Goal: Information Seeking & Learning: Learn about a topic

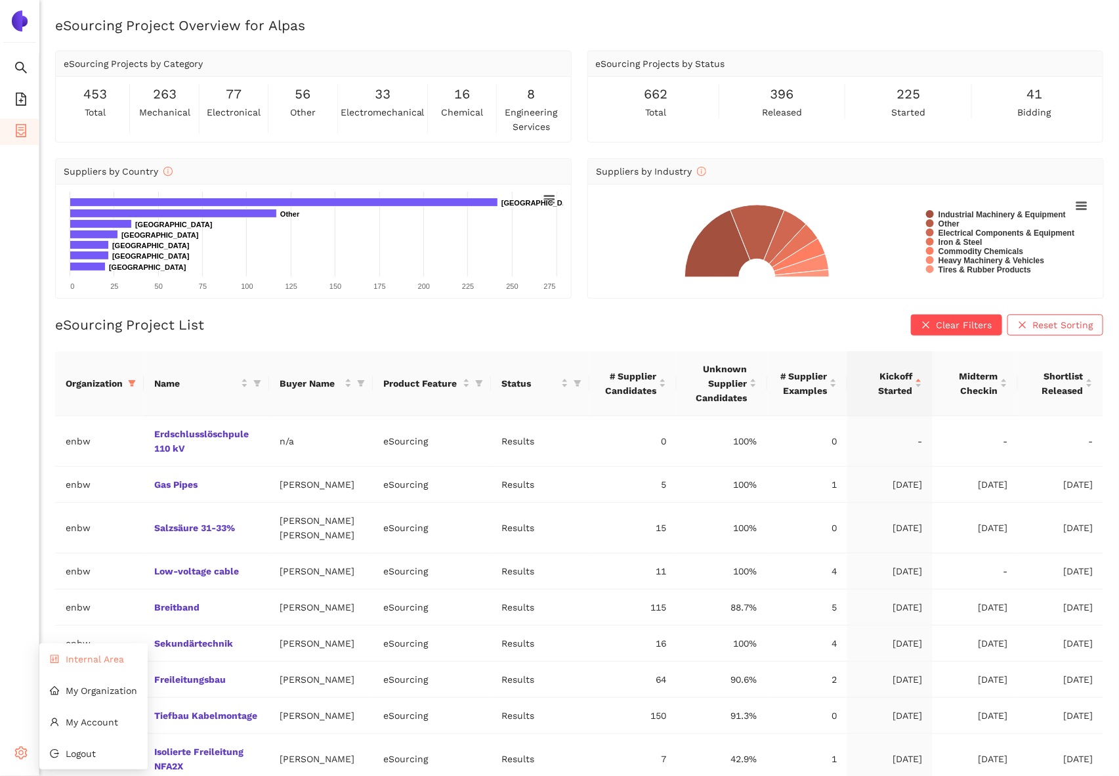
click at [102, 656] on span "Internal Area" at bounding box center [95, 658] width 58 height 10
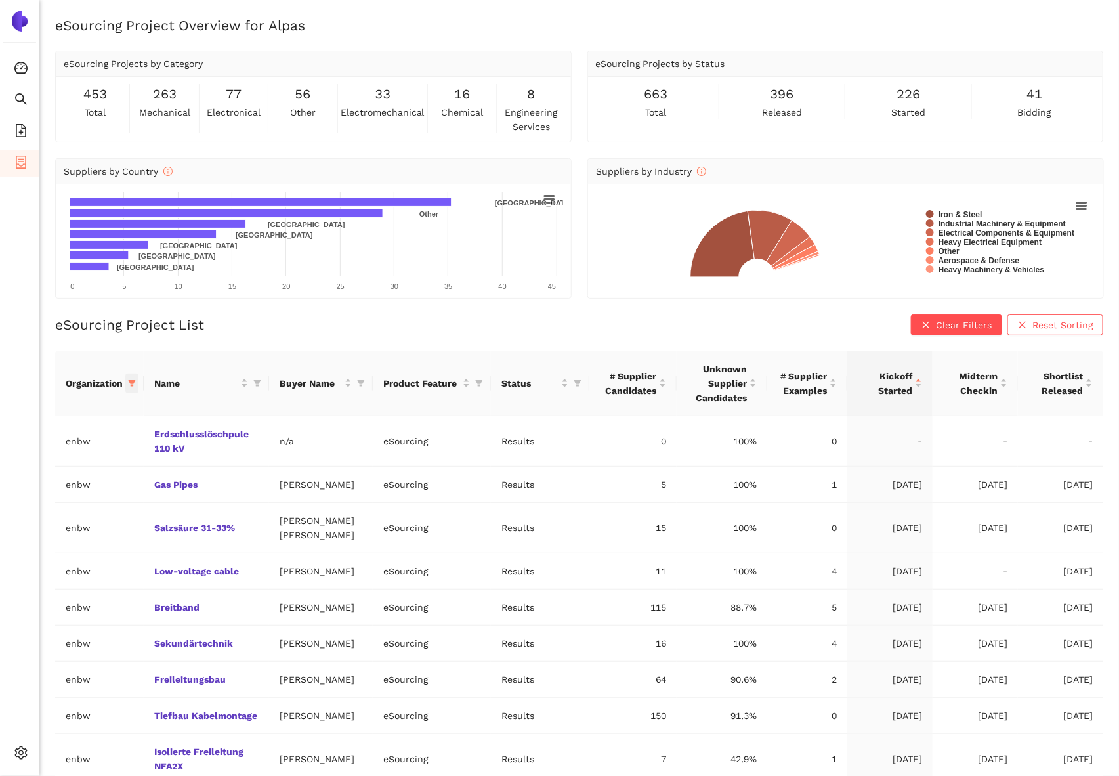
click at [127, 381] on span at bounding box center [131, 383] width 13 height 20
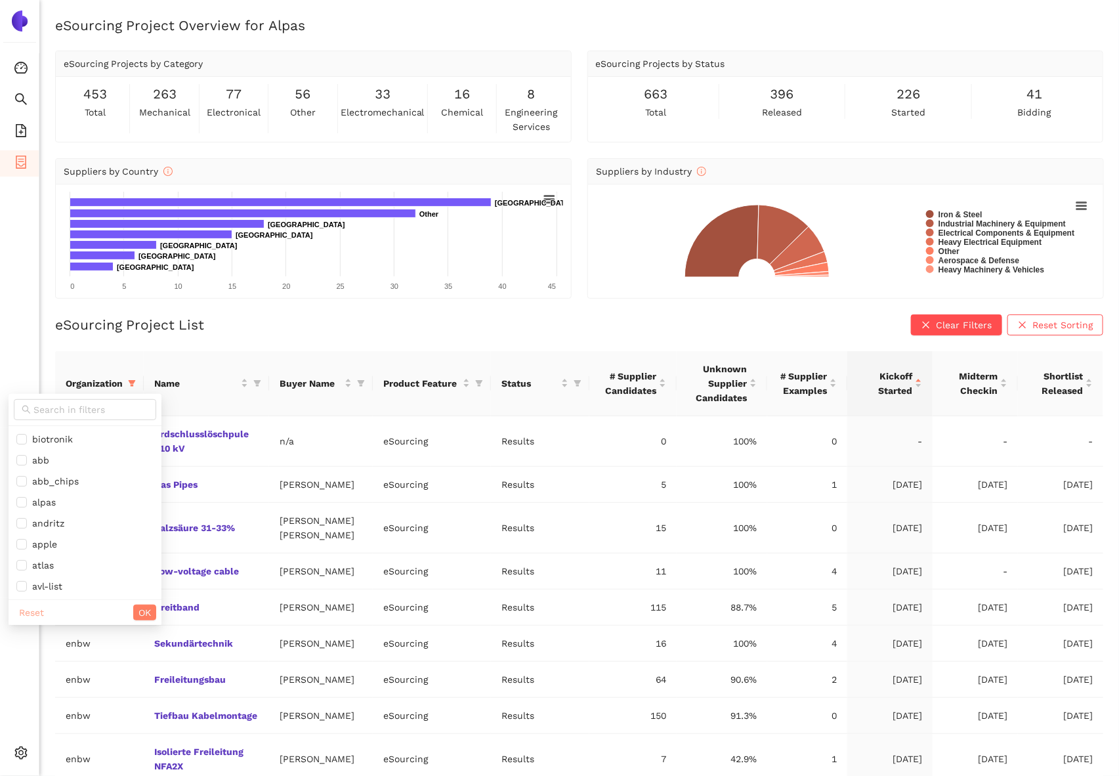
click at [22, 609] on span "Reset" at bounding box center [31, 612] width 25 height 14
checkbox input "false"
click at [76, 408] on input "text" at bounding box center [90, 409] width 115 height 14
type input "sie"
click at [57, 437] on span "siemens_energy" at bounding box center [65, 439] width 77 height 10
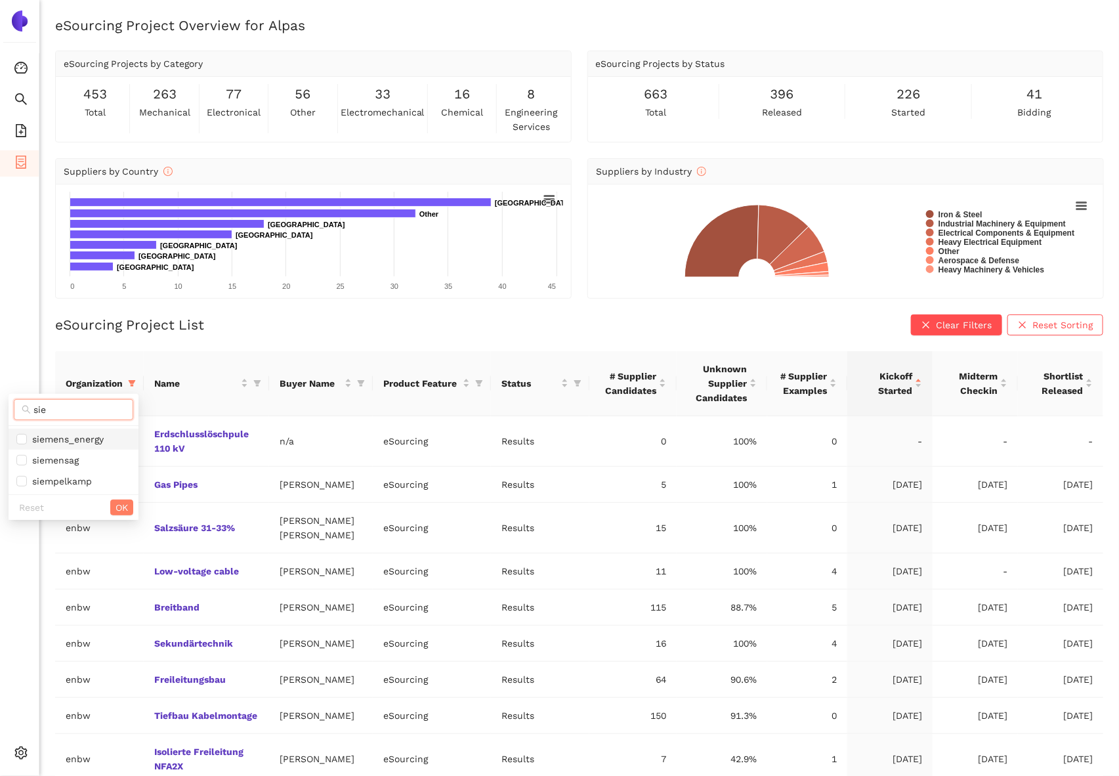
checkbox input "true"
click at [132, 508] on button "OK" at bounding box center [121, 507] width 23 height 16
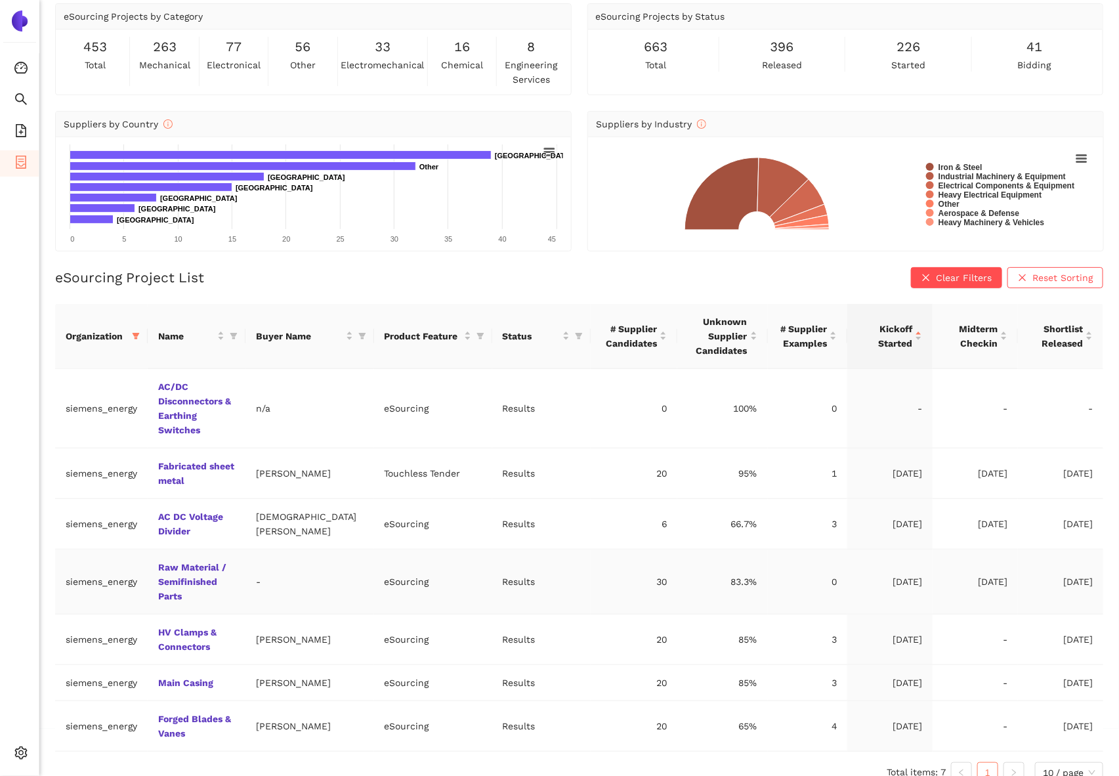
scroll to position [48, 0]
click at [0, 0] on link "HV Clamps & Connectors" at bounding box center [0, 0] width 0 height 0
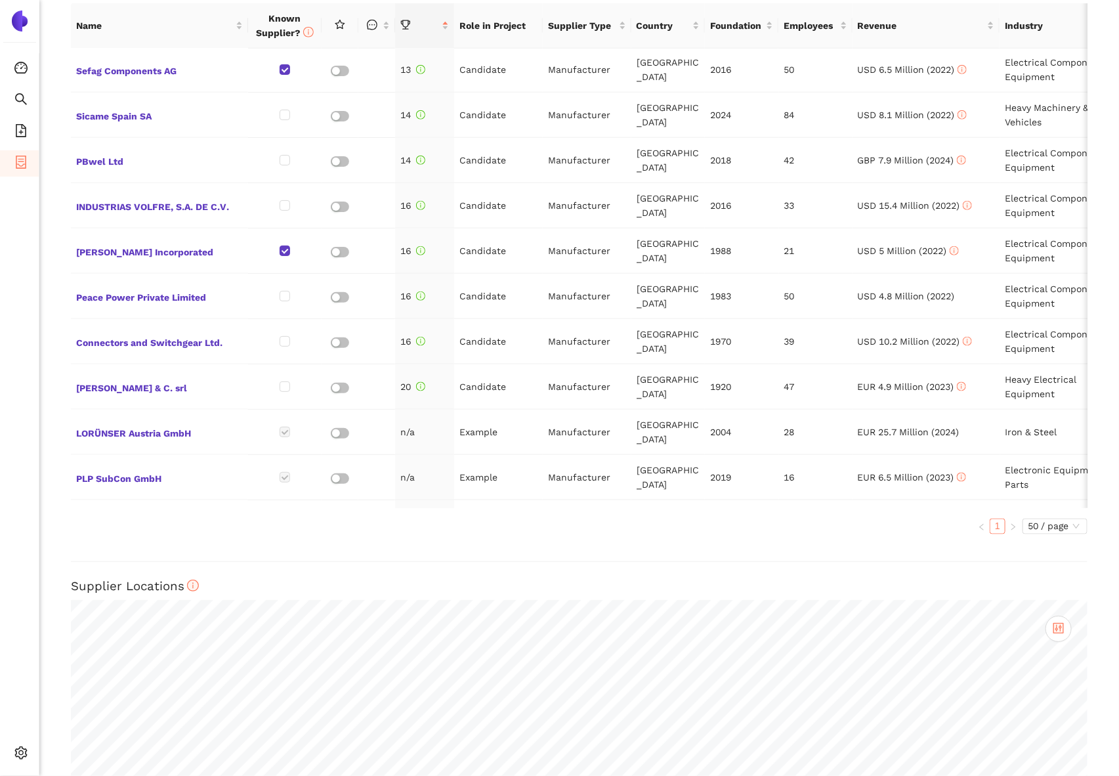
scroll to position [640, 0]
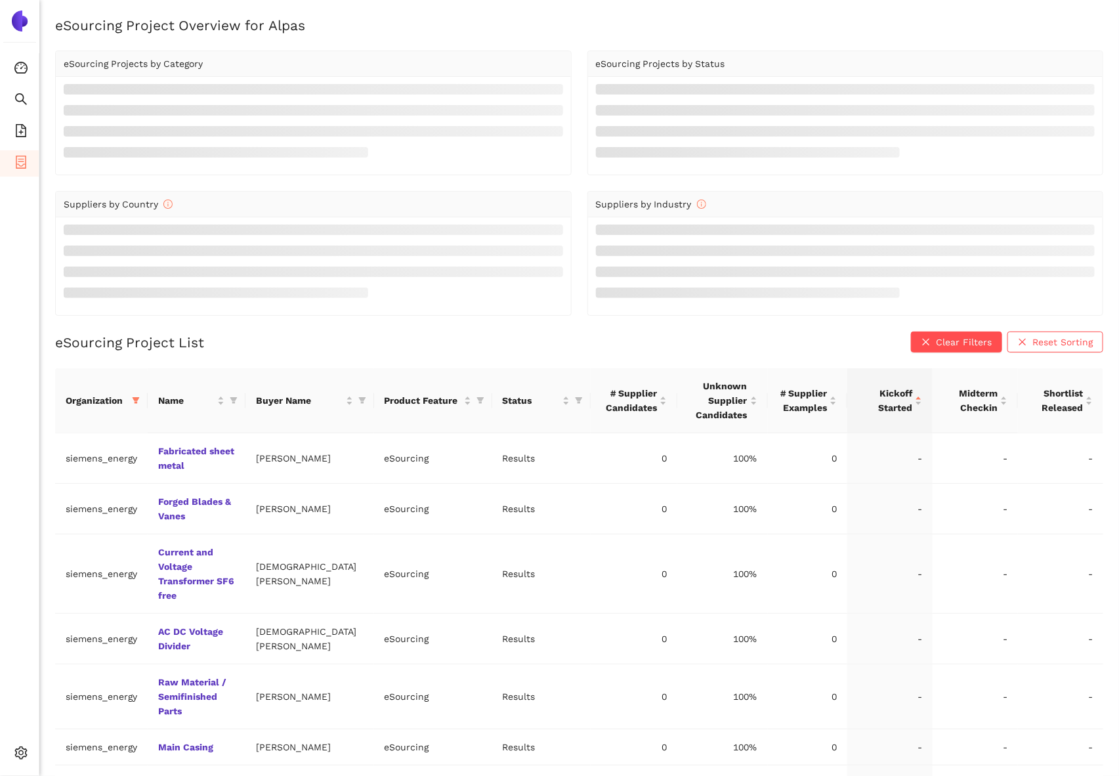
scroll to position [48, 0]
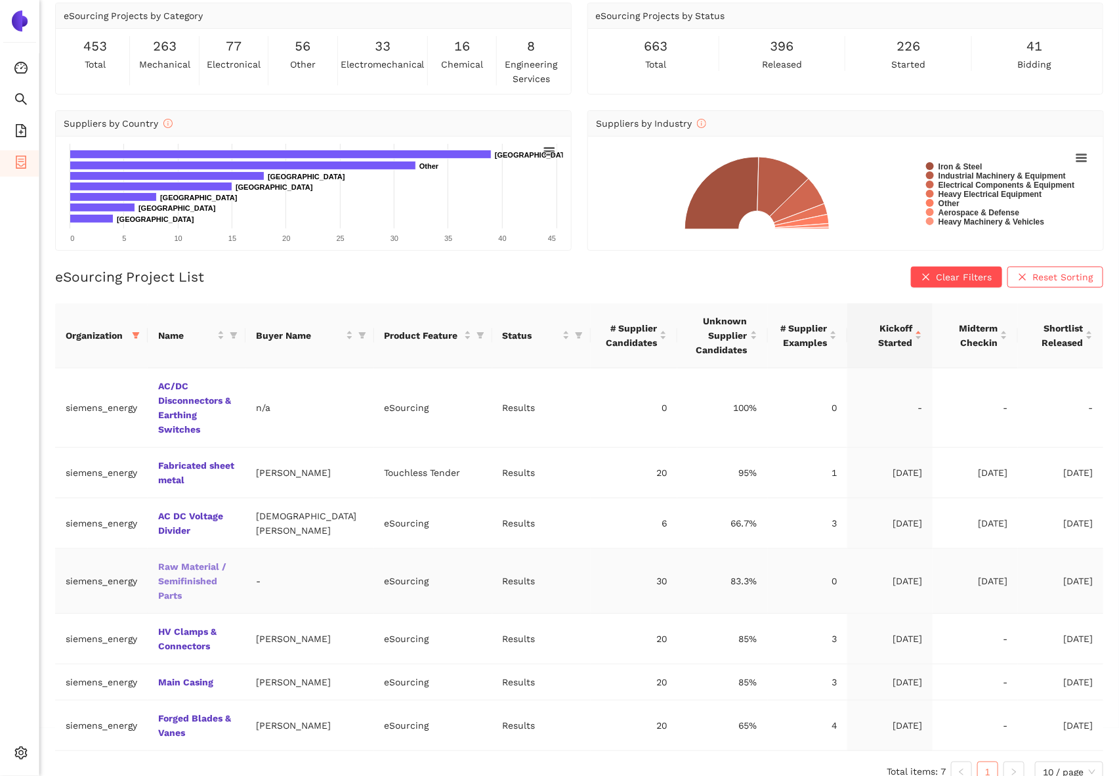
click at [0, 0] on link "Raw Material / Semifinished Parts" at bounding box center [0, 0] width 0 height 0
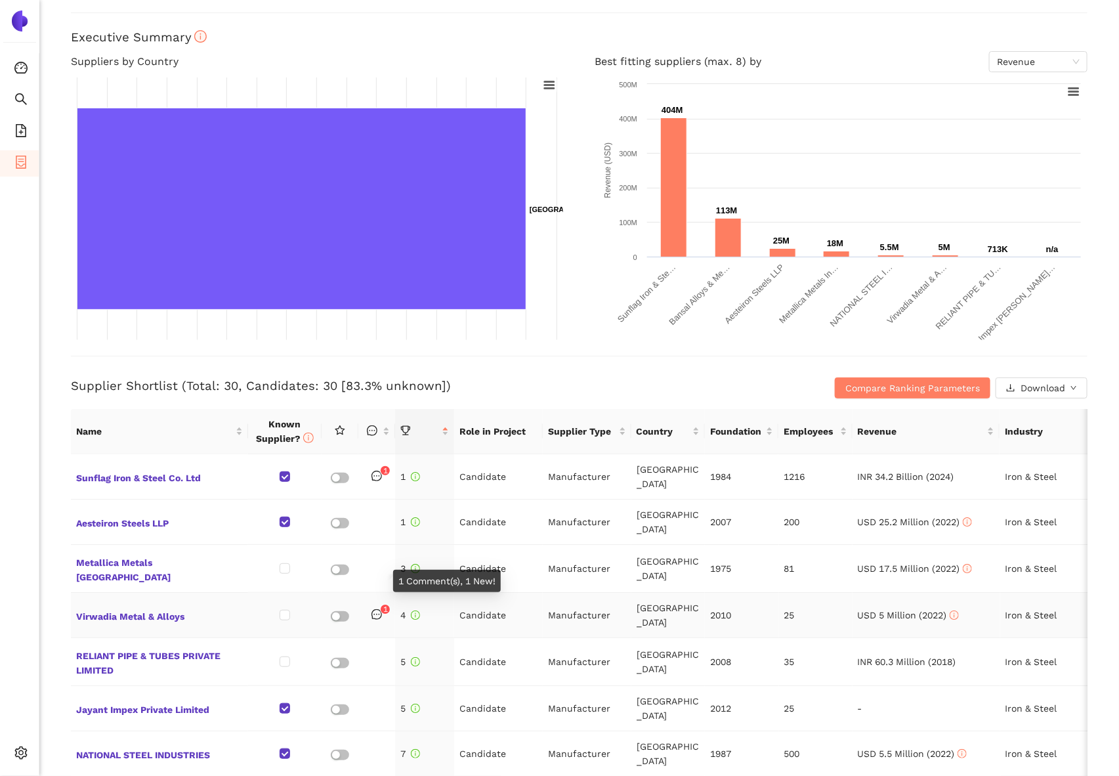
click at [376, 609] on span "1" at bounding box center [376, 614] width 10 height 10
click at [172, 606] on span "Virwadia Metal & Alloys" at bounding box center [159, 614] width 167 height 17
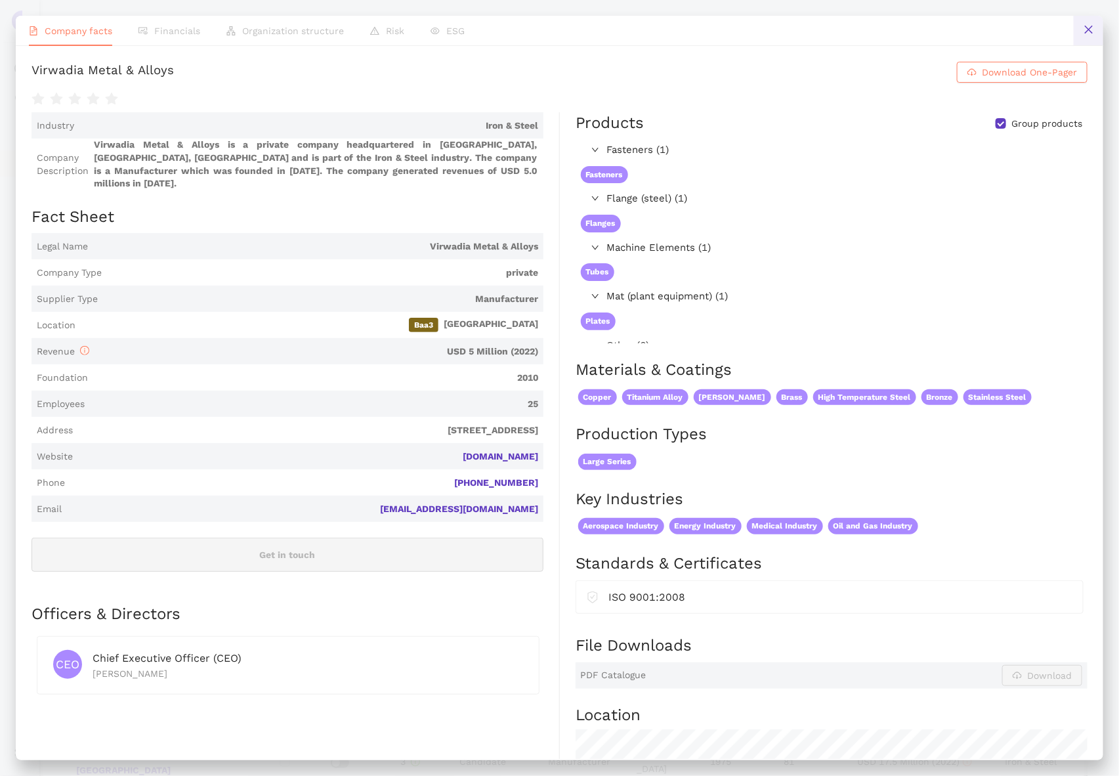
click at [1100, 28] on button at bounding box center [1088, 31] width 30 height 30
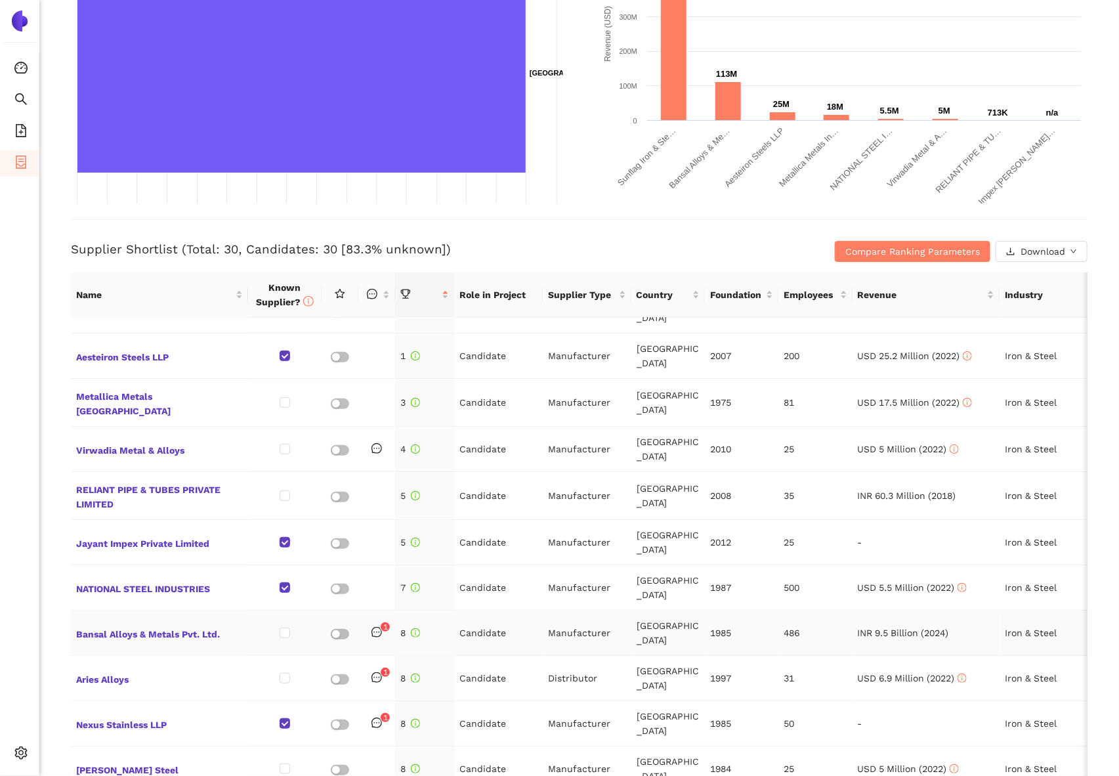
scroll to position [34, 0]
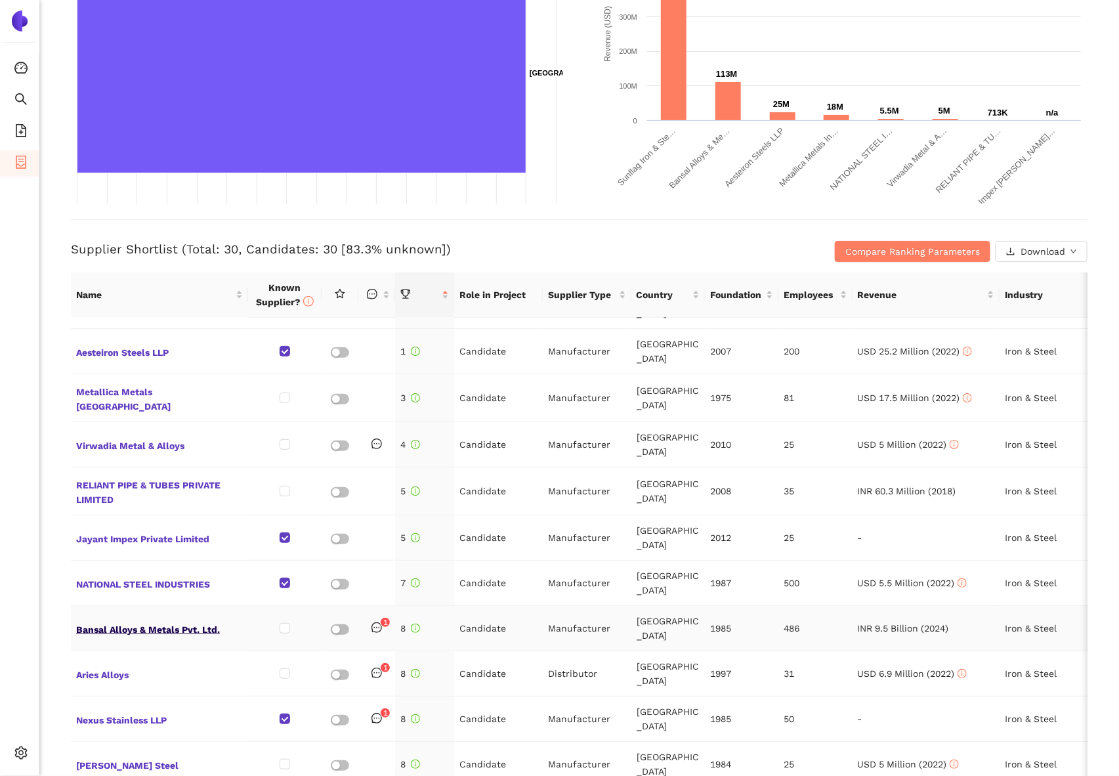
click at [182, 619] on span "Bansal Alloys & Metals Pvt. Ltd." at bounding box center [159, 627] width 167 height 17
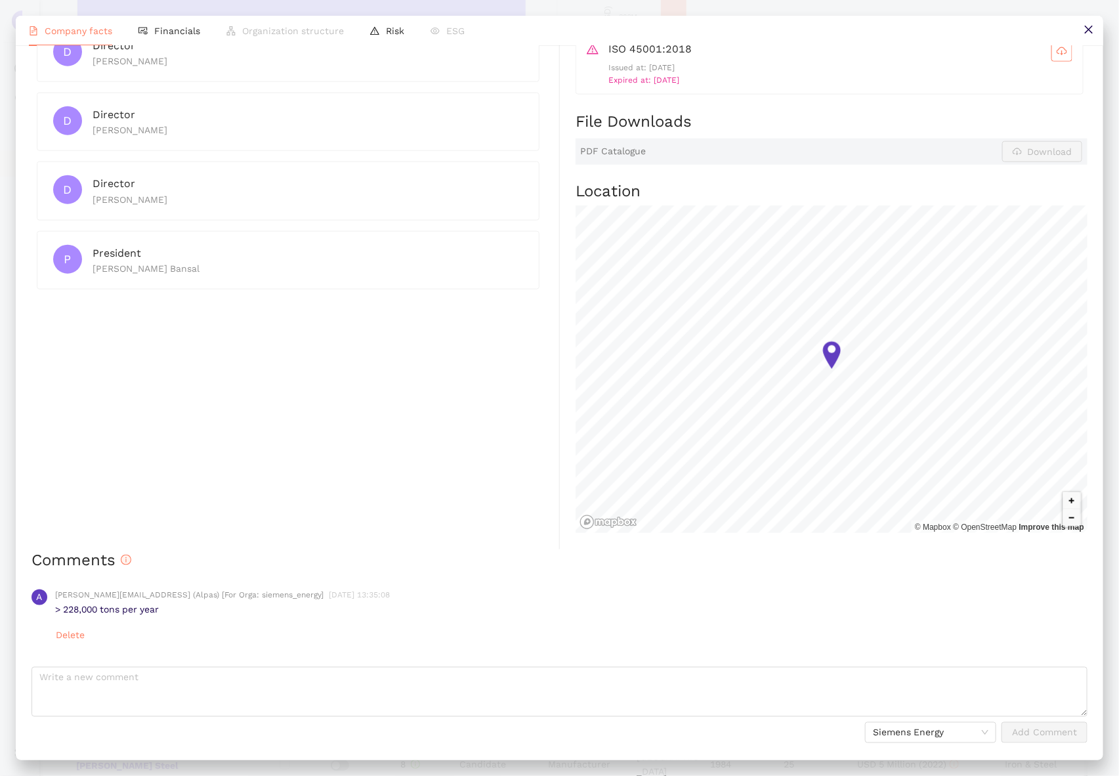
scroll to position [0, 0]
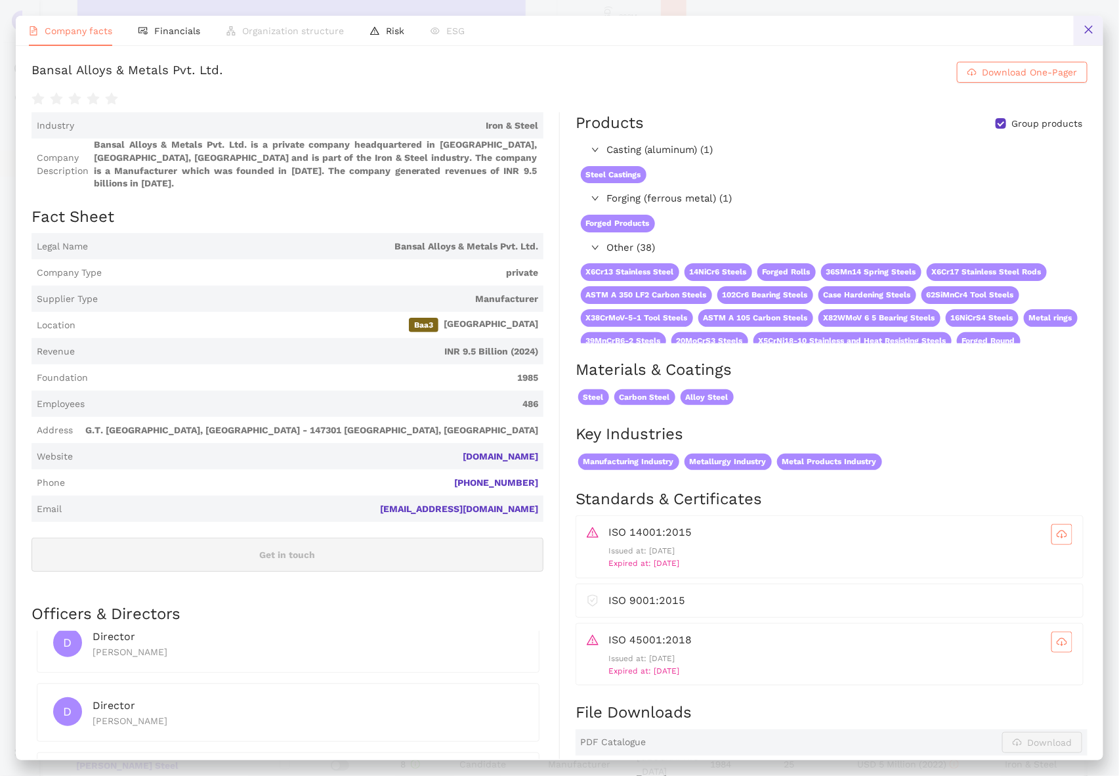
click at [1081, 30] on button at bounding box center [1088, 31] width 30 height 30
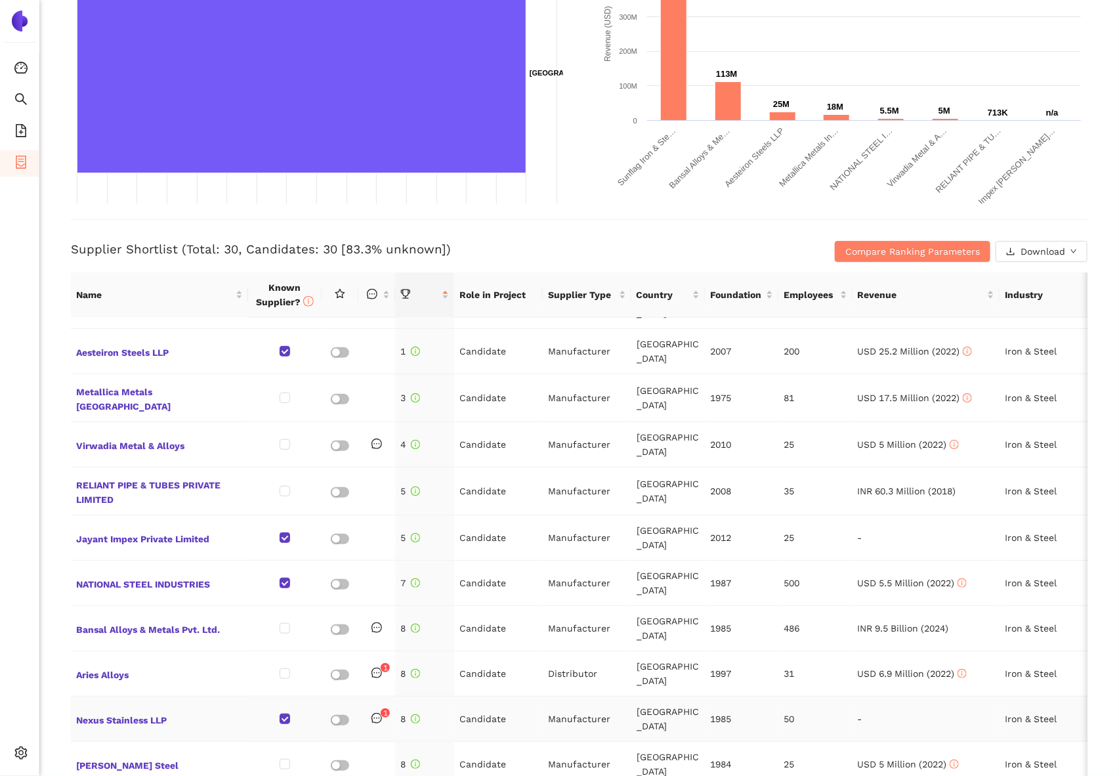
scroll to position [211, 0]
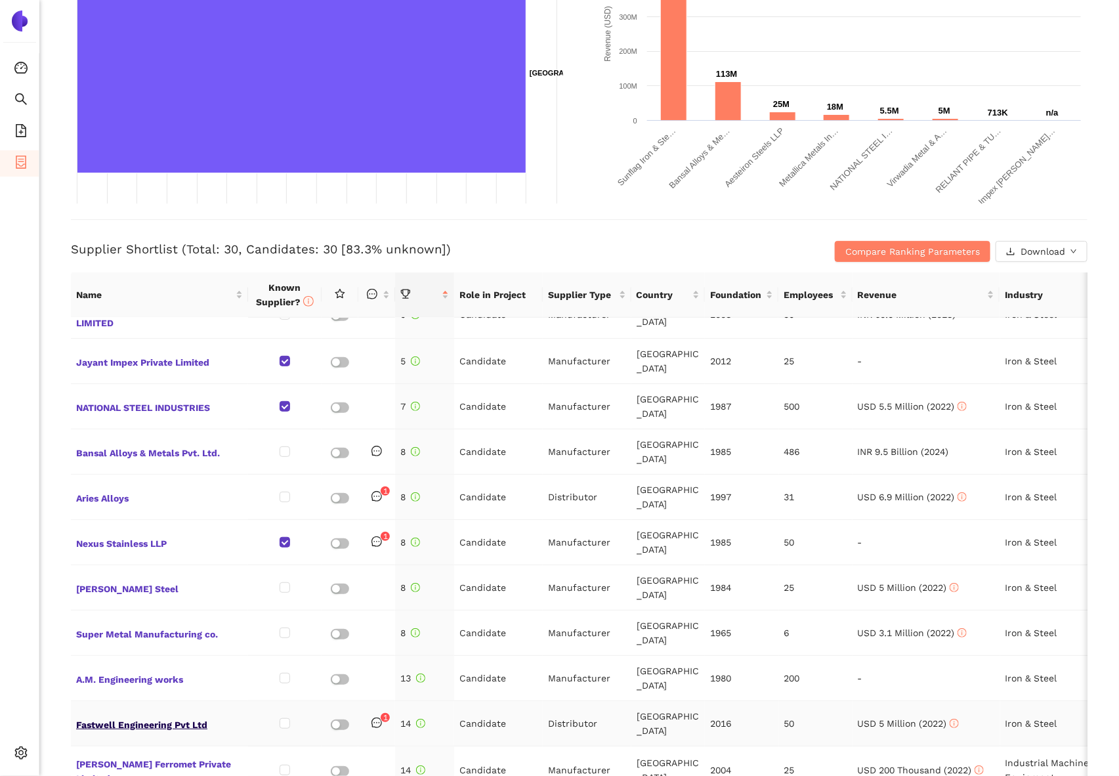
click at [188, 714] on span "Fastwell Engineering Pvt Ltd" at bounding box center [159, 722] width 167 height 17
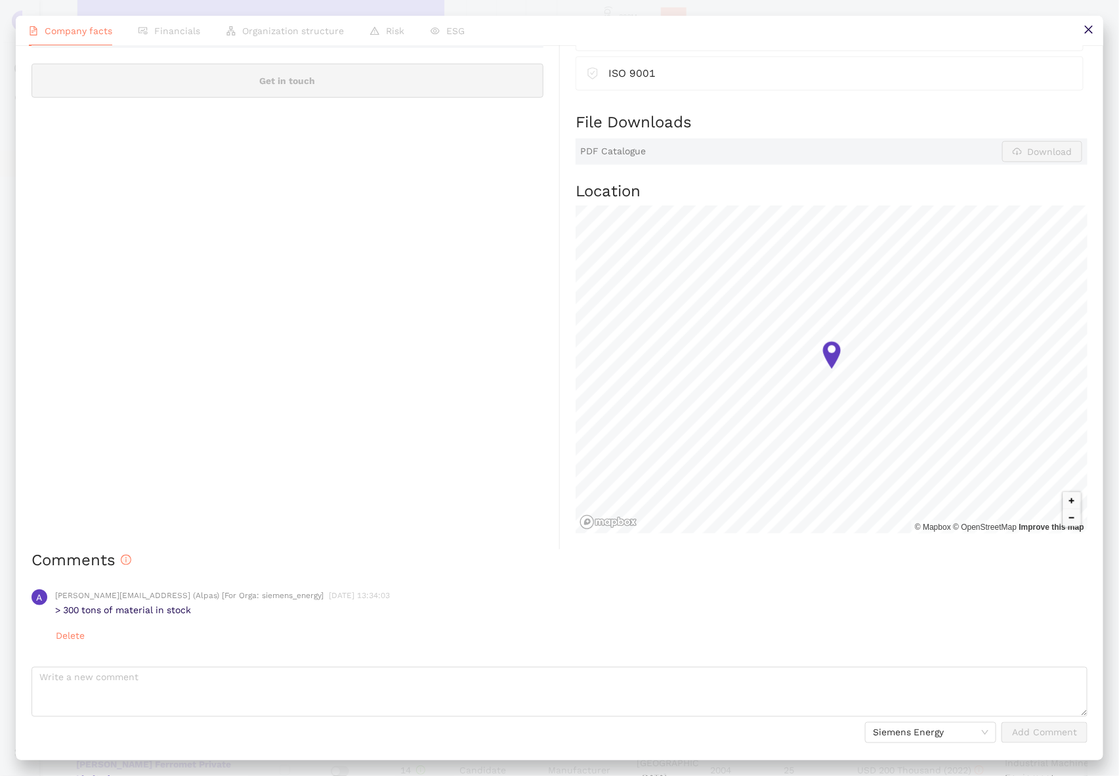
scroll to position [0, 0]
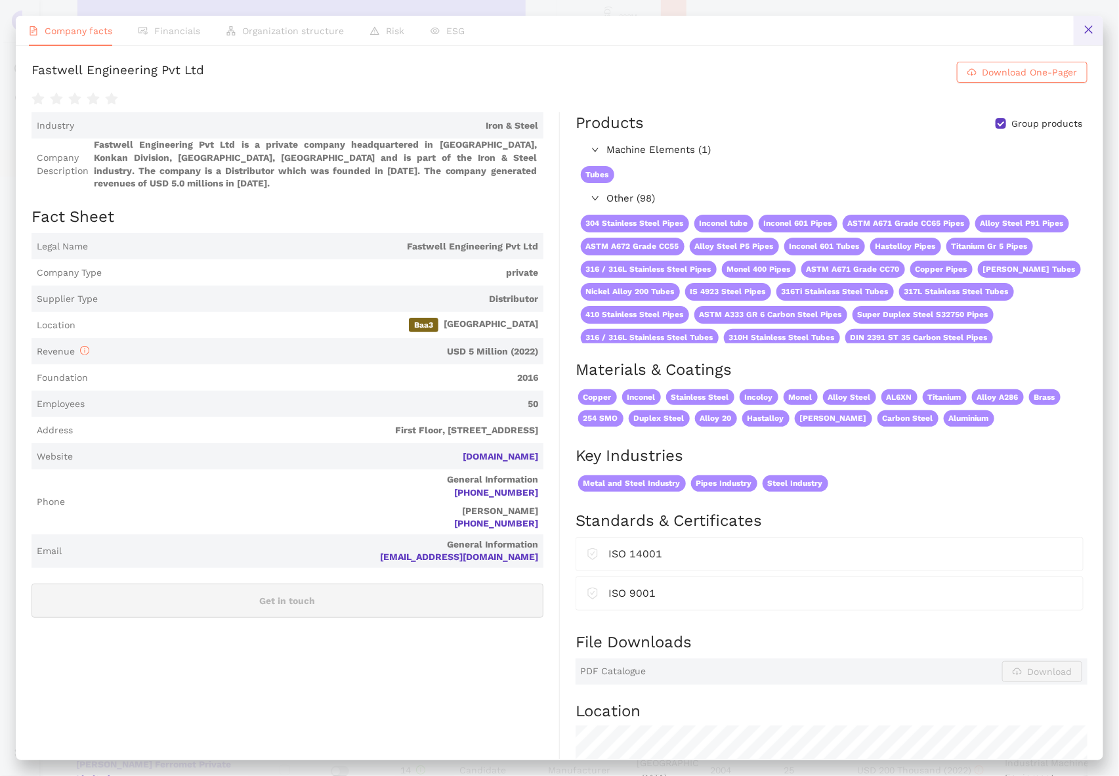
click at [1086, 41] on button at bounding box center [1088, 31] width 30 height 30
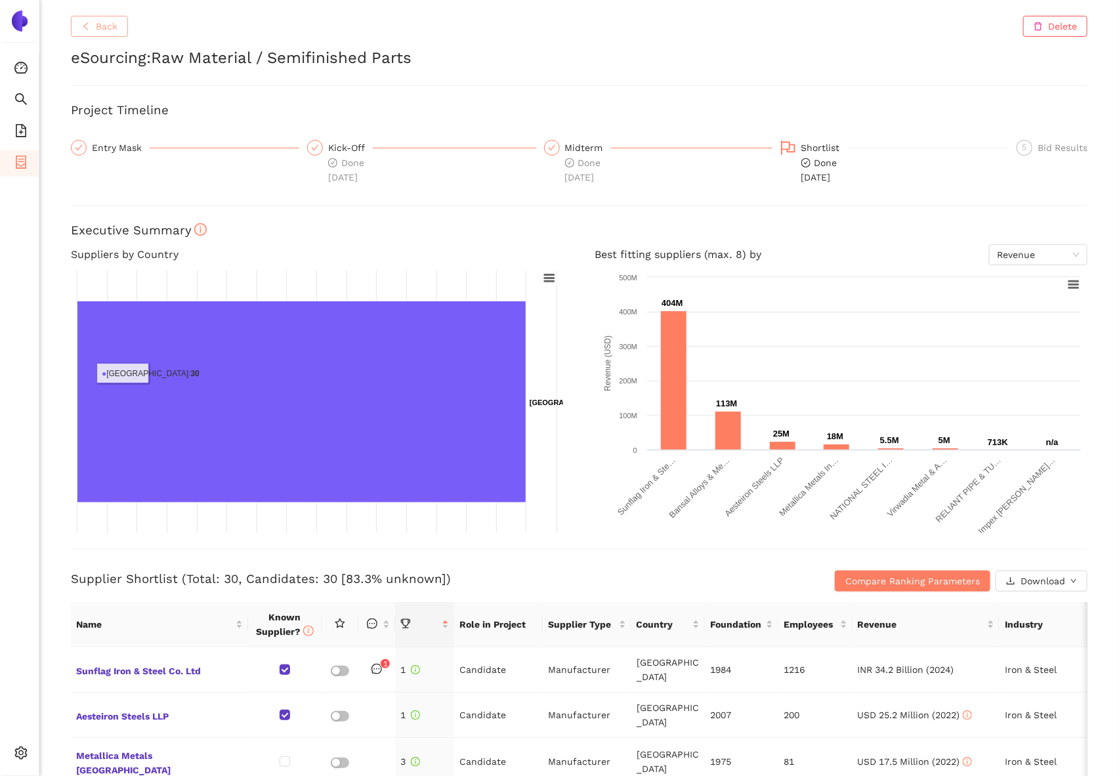
click at [105, 21] on span "Back" at bounding box center [107, 26] width 22 height 14
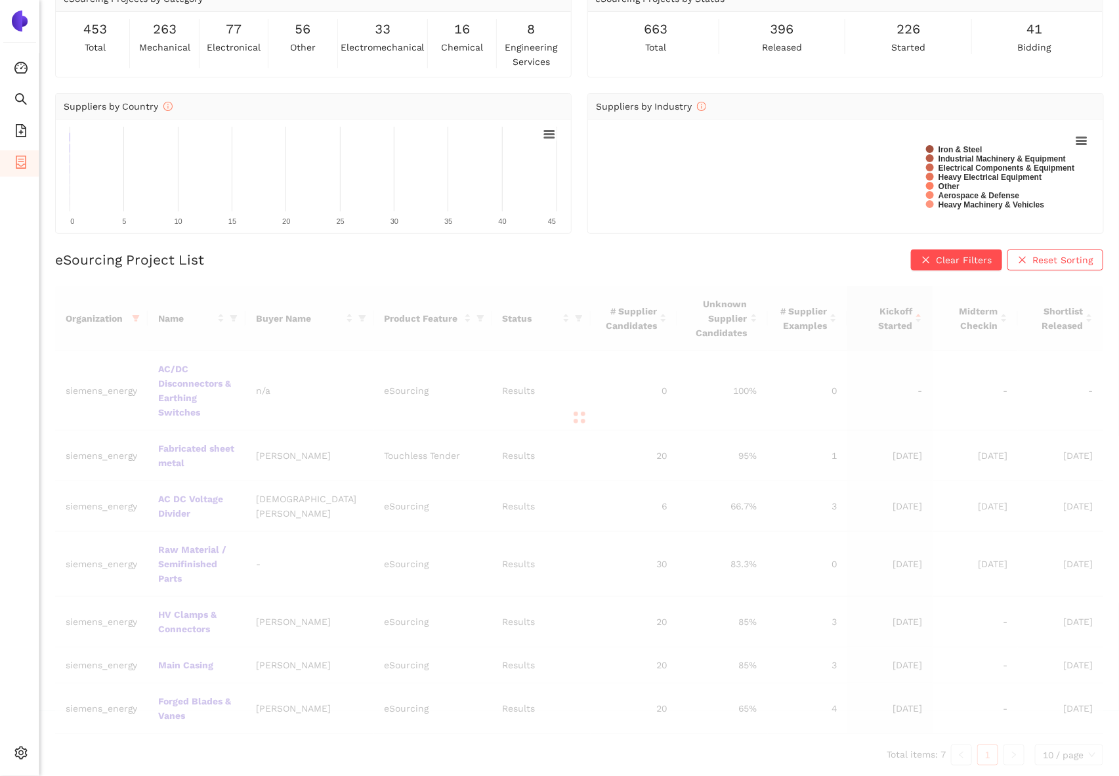
scroll to position [48, 0]
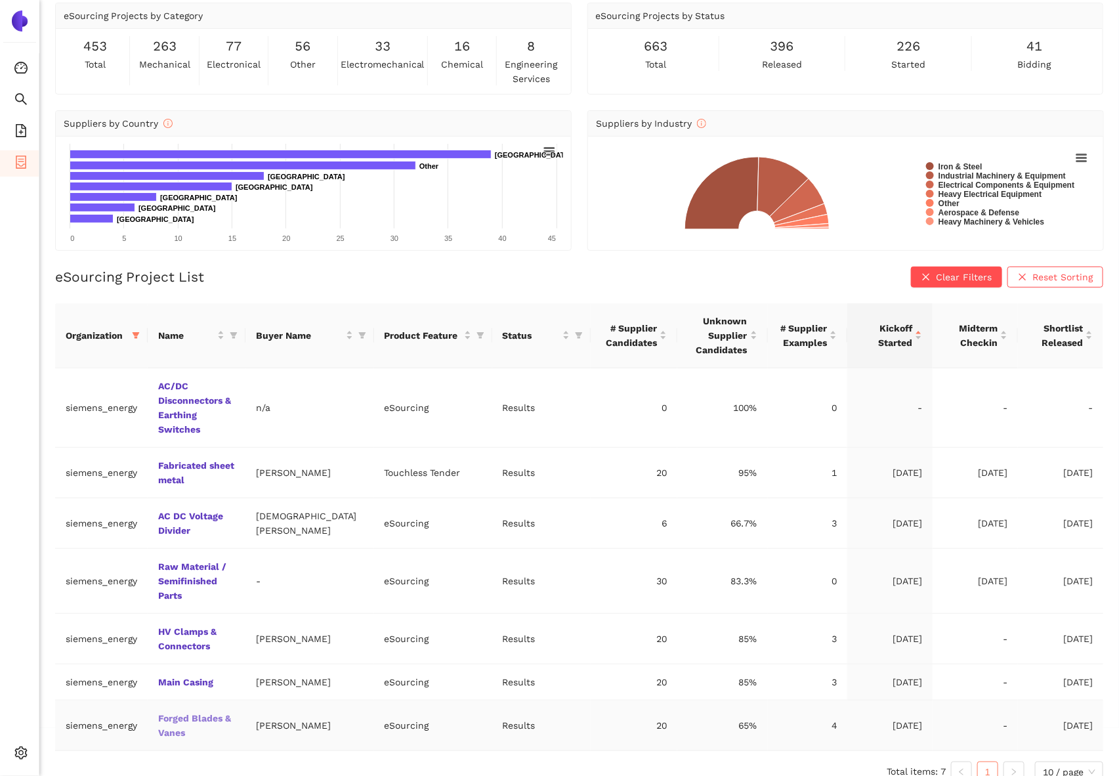
click at [0, 0] on link "Forged Blades & Vanes" at bounding box center [0, 0] width 0 height 0
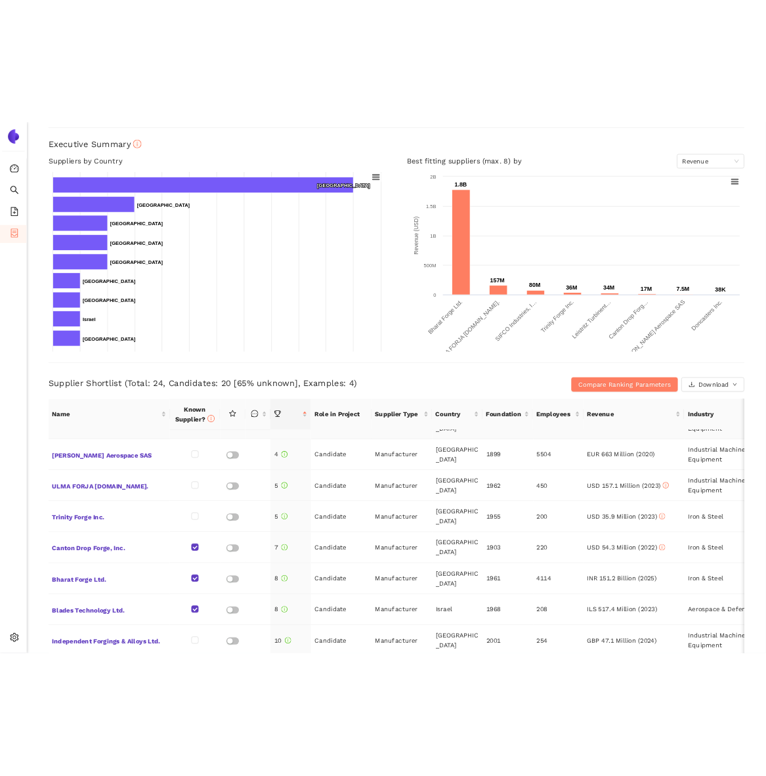
scroll to position [125, 0]
